Goal: Task Accomplishment & Management: Use online tool/utility

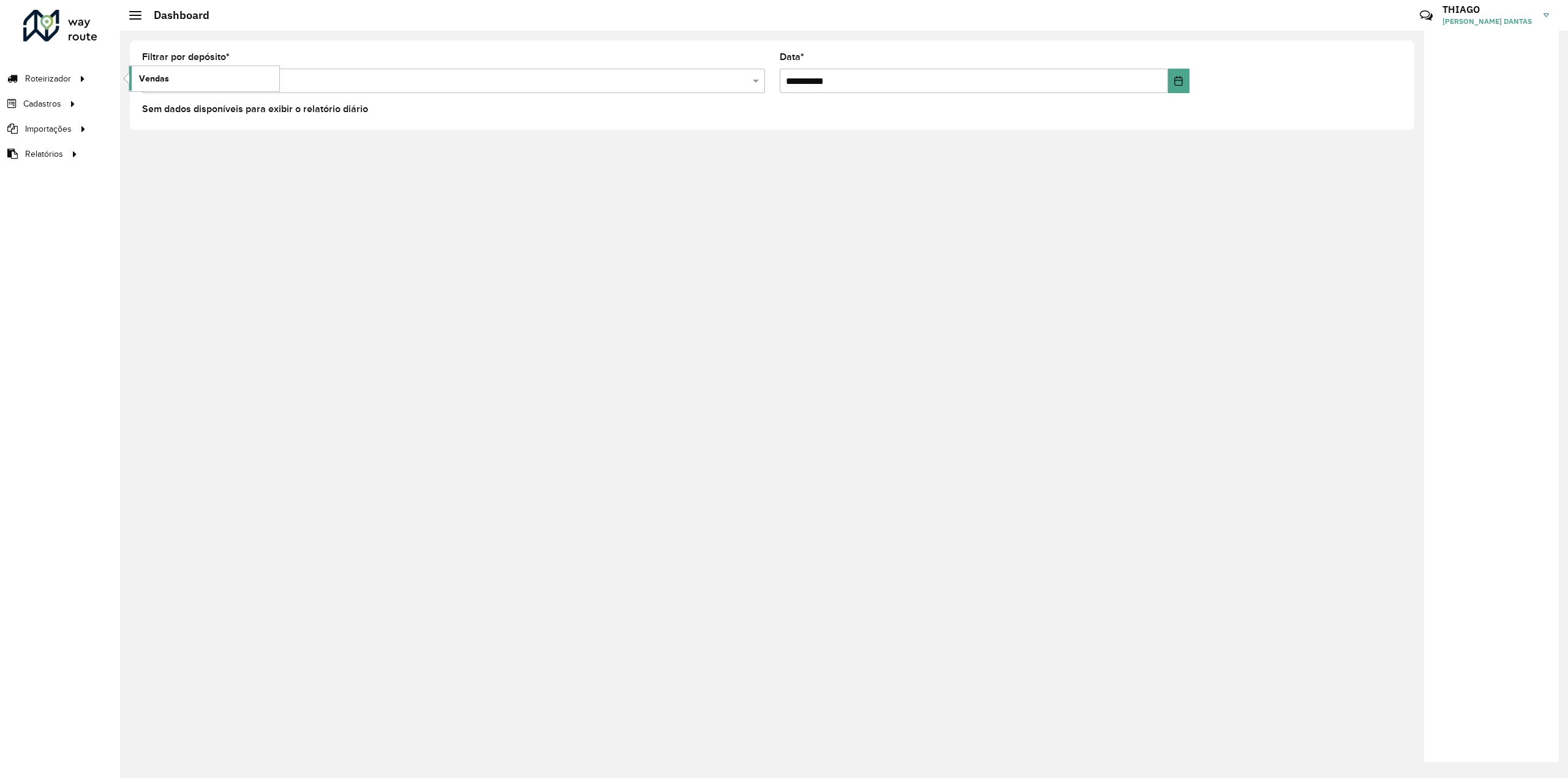
click at [165, 79] on span "Vendas" at bounding box center [154, 79] width 30 height 13
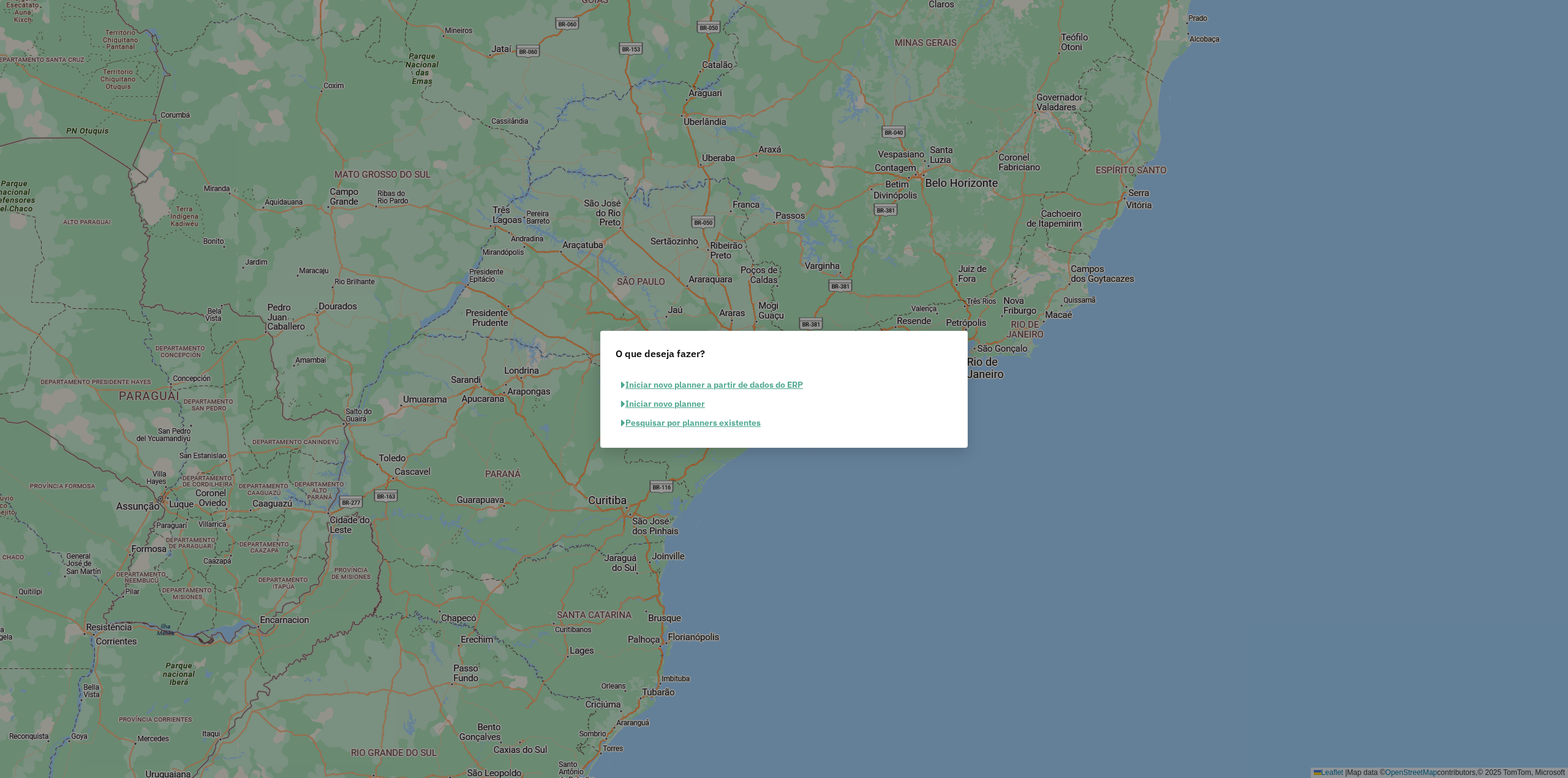
click at [663, 426] on button "Pesquisar por planners existentes" at bounding box center [691, 423] width 151 height 19
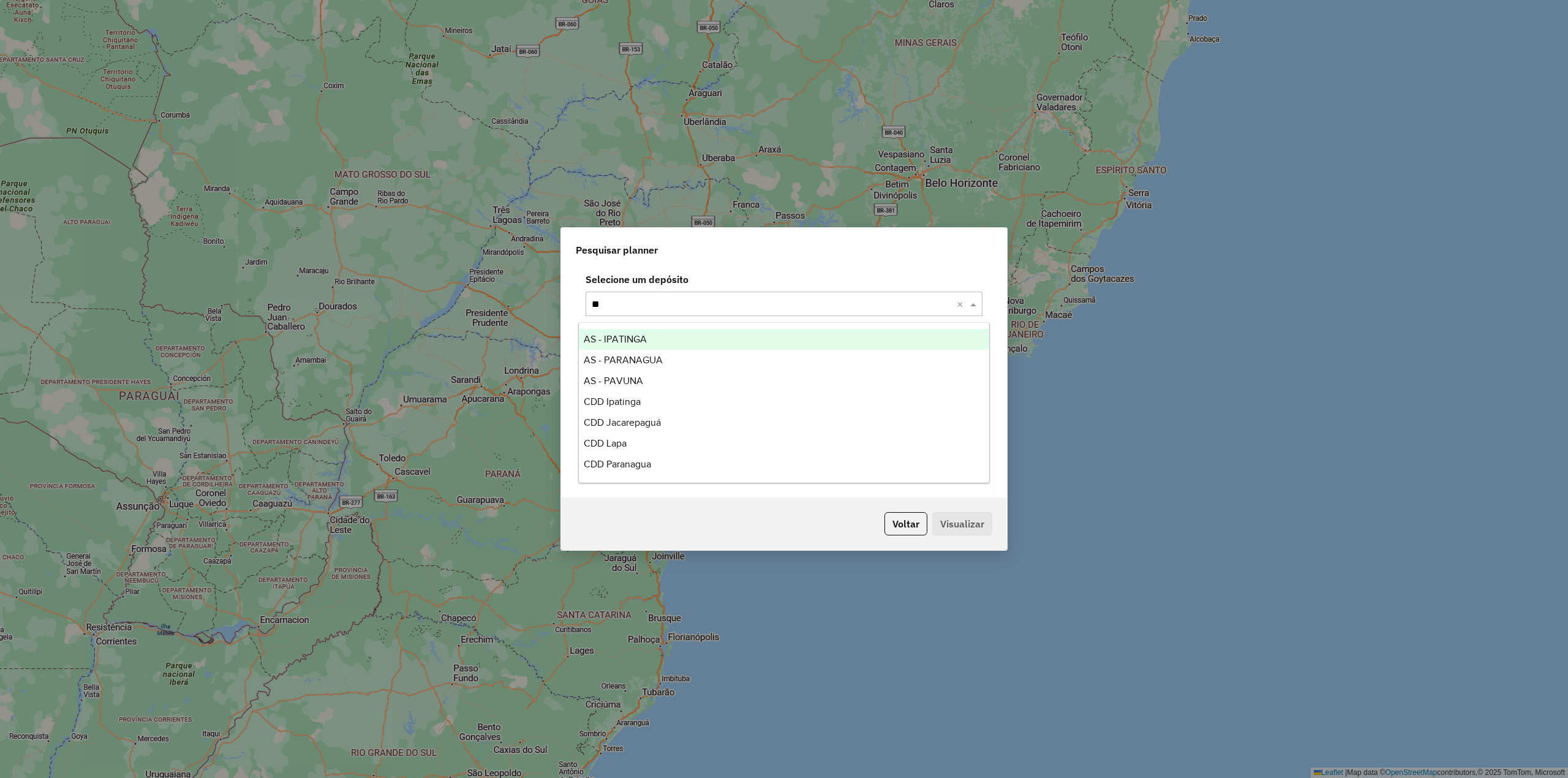
type input "***"
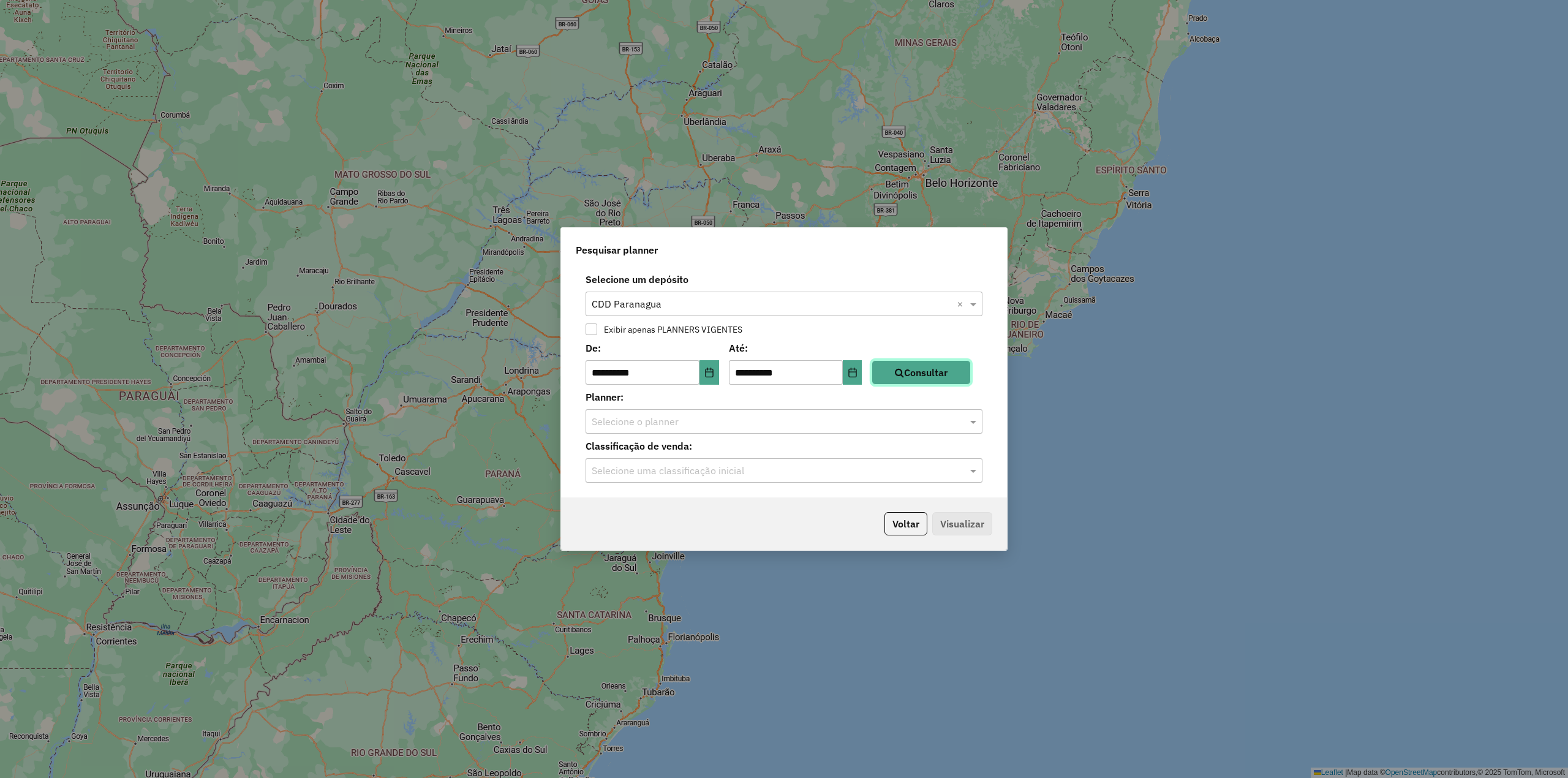
click at [937, 370] on button "Consultar" at bounding box center [922, 373] width 99 height 25
click at [957, 422] on div at bounding box center [784, 421] width 397 height 16
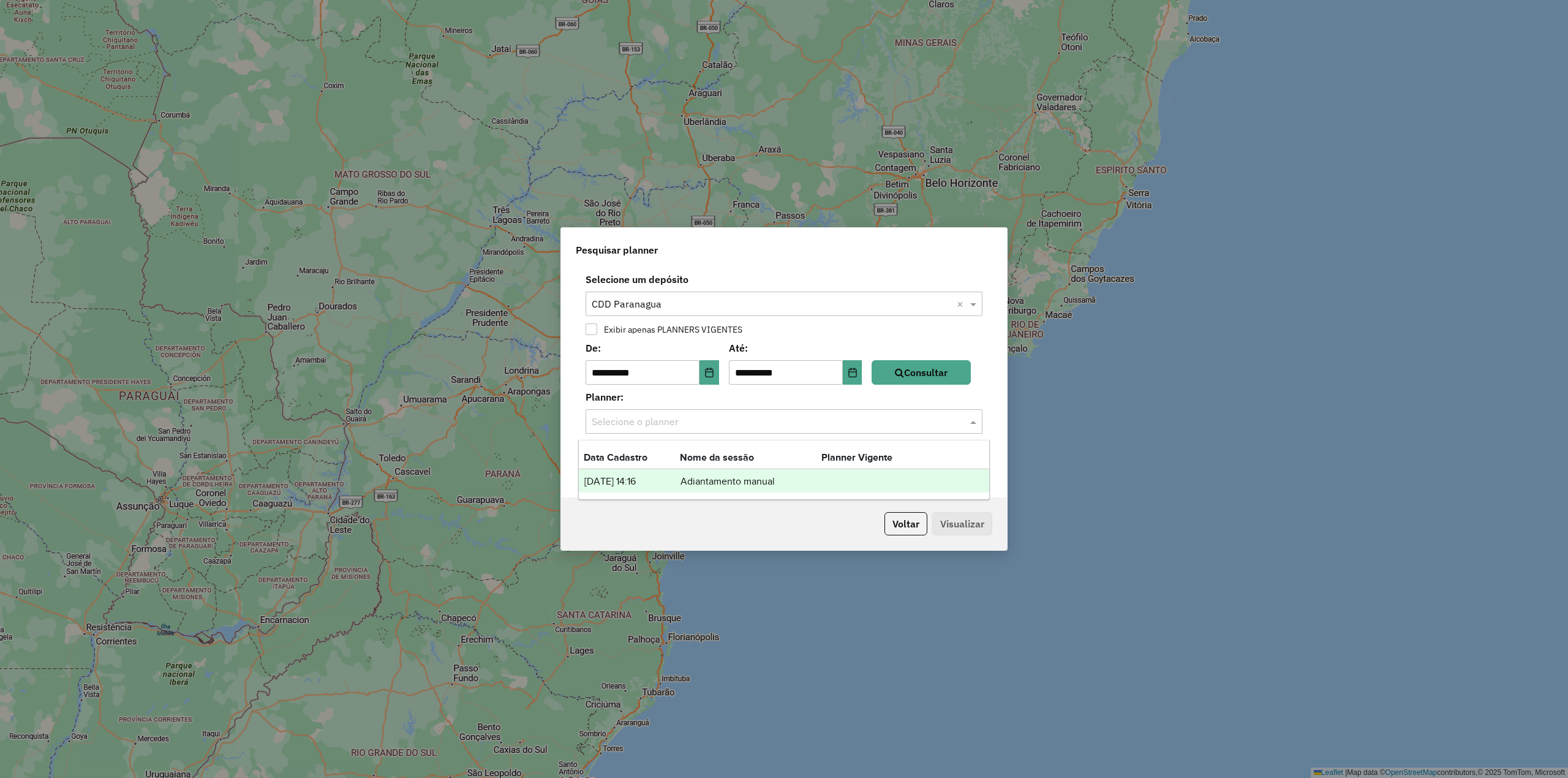
click at [844, 477] on td "lista de planners" at bounding box center [858, 482] width 74 height 16
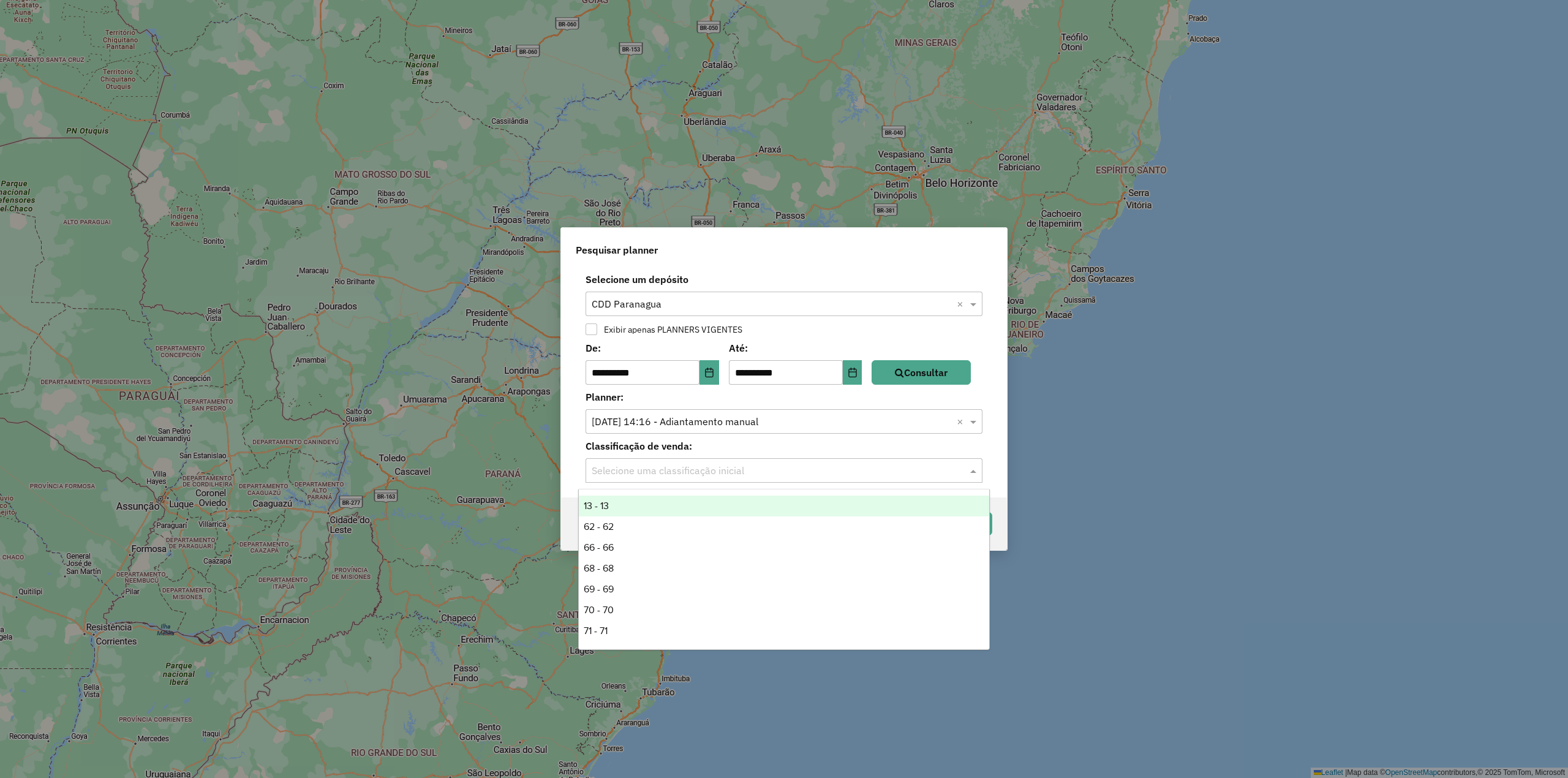
click at [844, 477] on div "Selecione uma classificação inicial" at bounding box center [784, 470] width 397 height 25
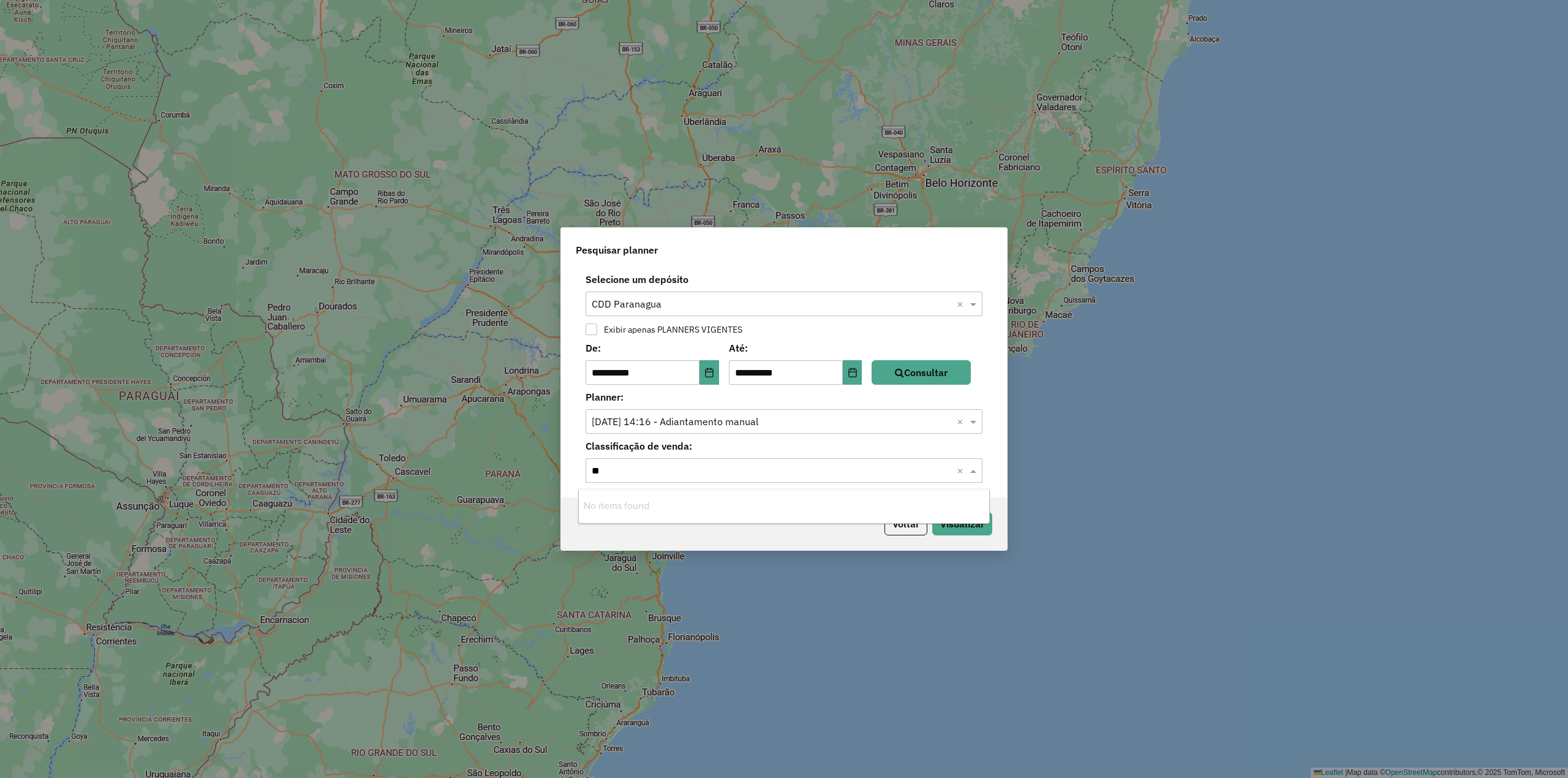
type input "*"
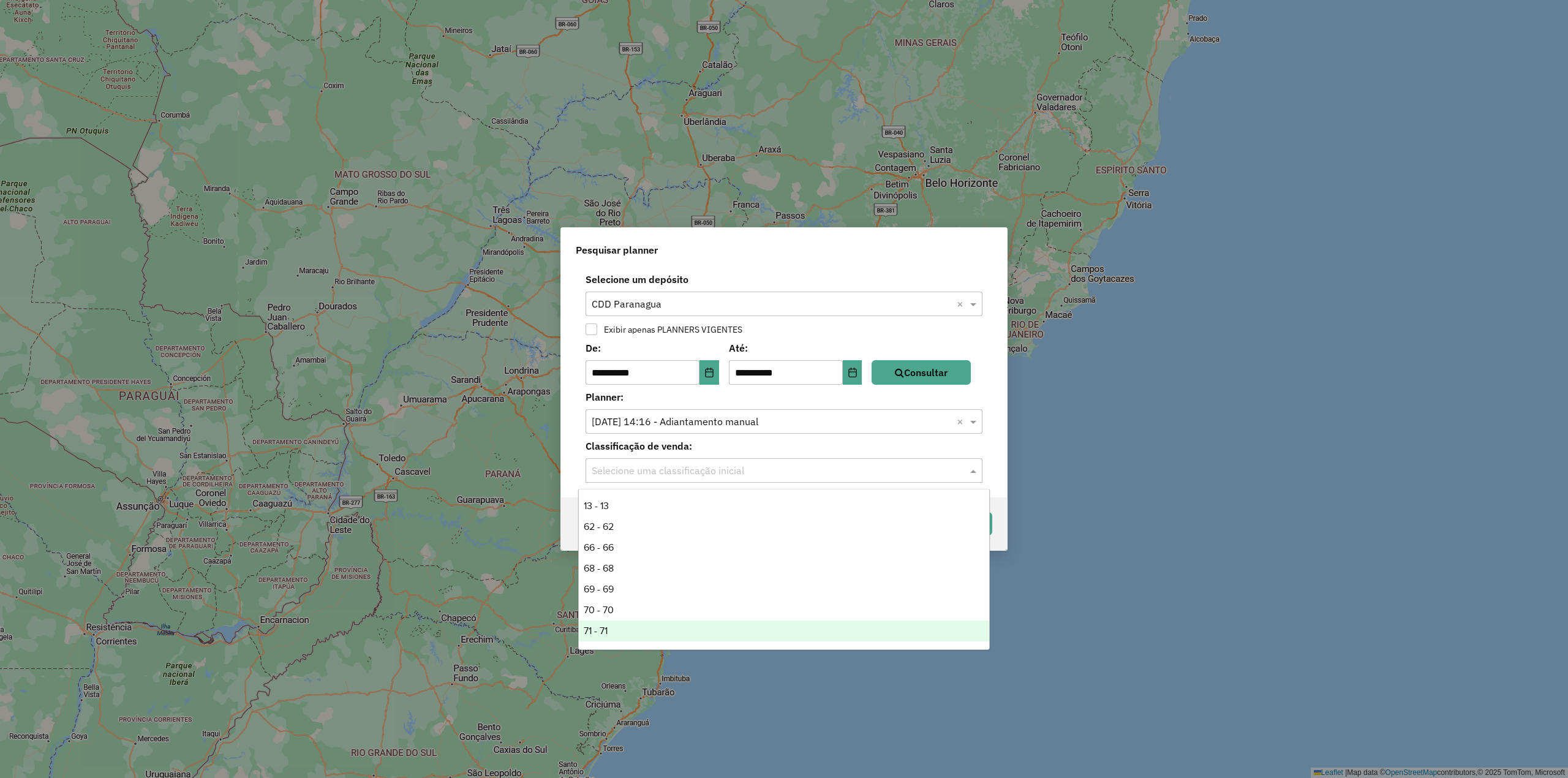
scroll to position [20, 0]
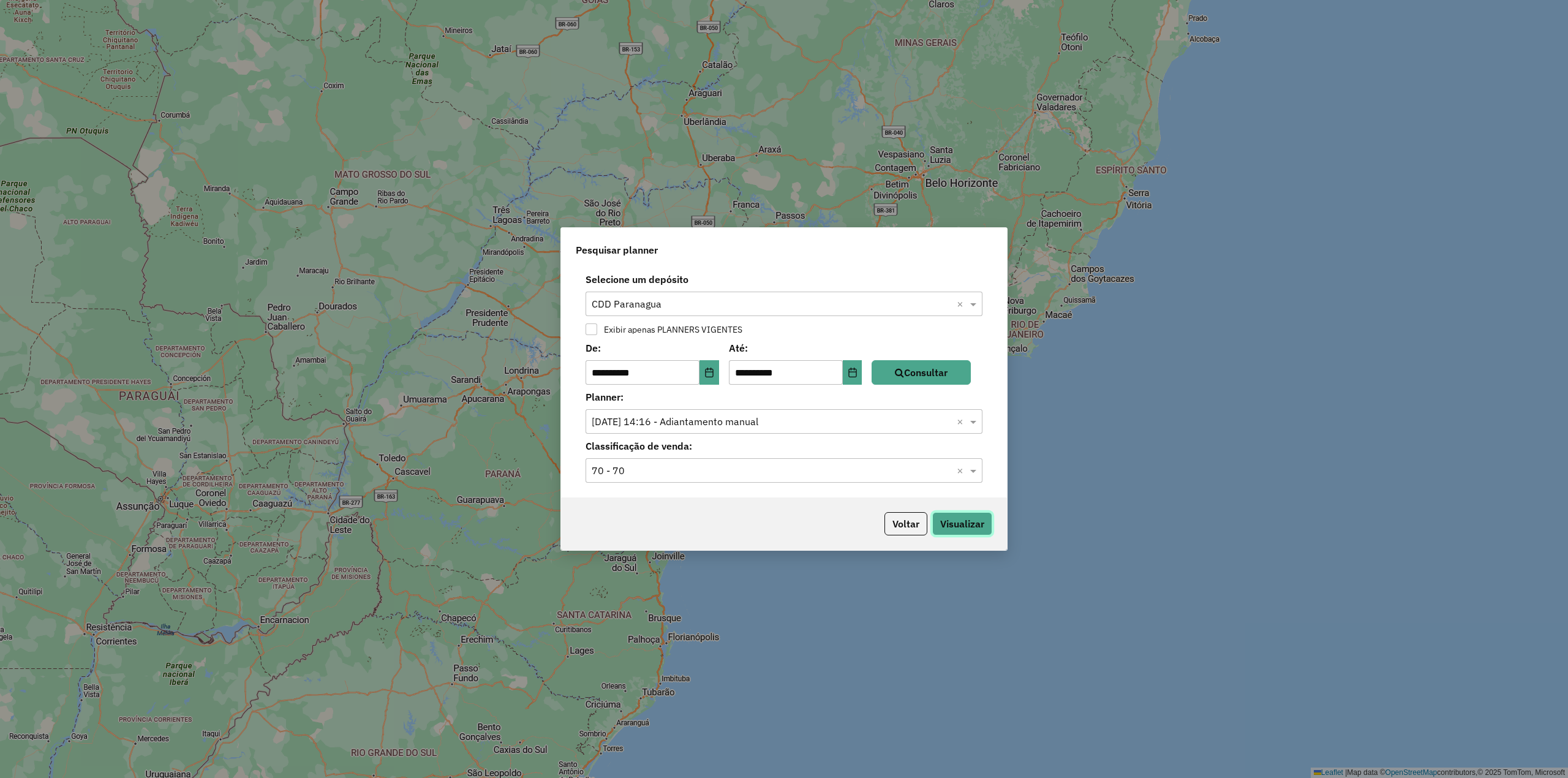
click at [941, 525] on button "Visualizar" at bounding box center [962, 524] width 60 height 23
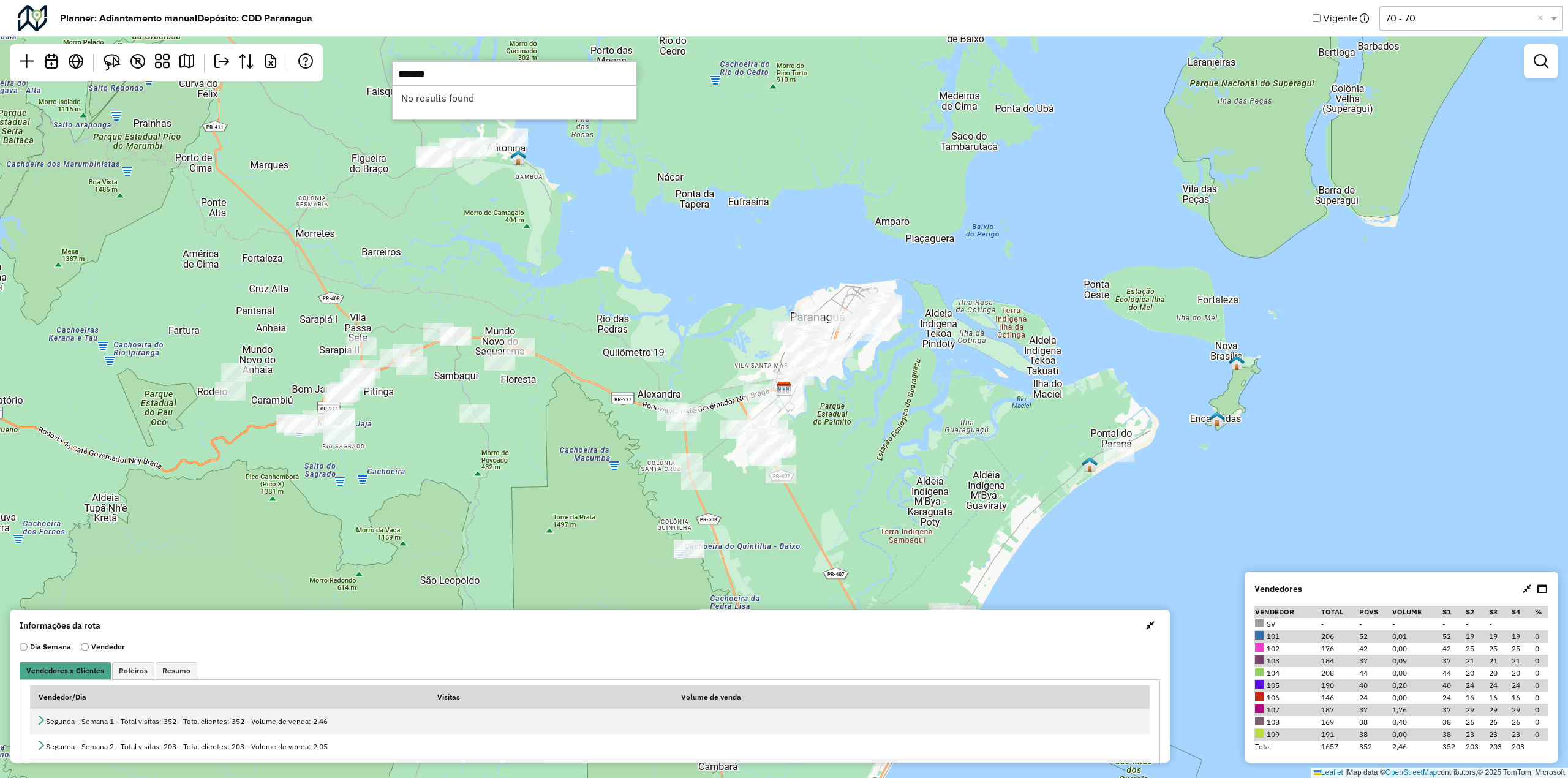
type input "*******"
